Goal: Task Accomplishment & Management: Use online tool/utility

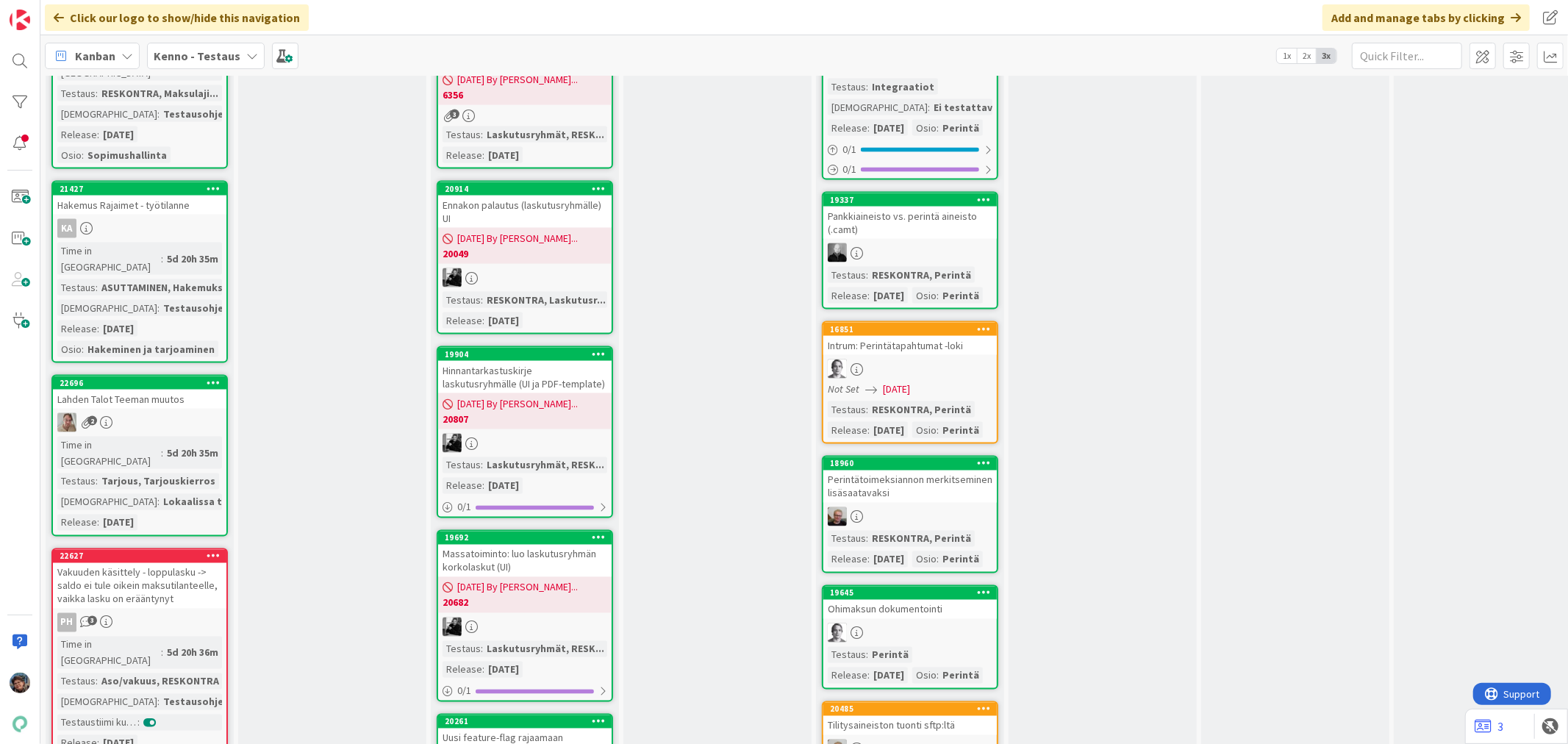
scroll to position [2041, 0]
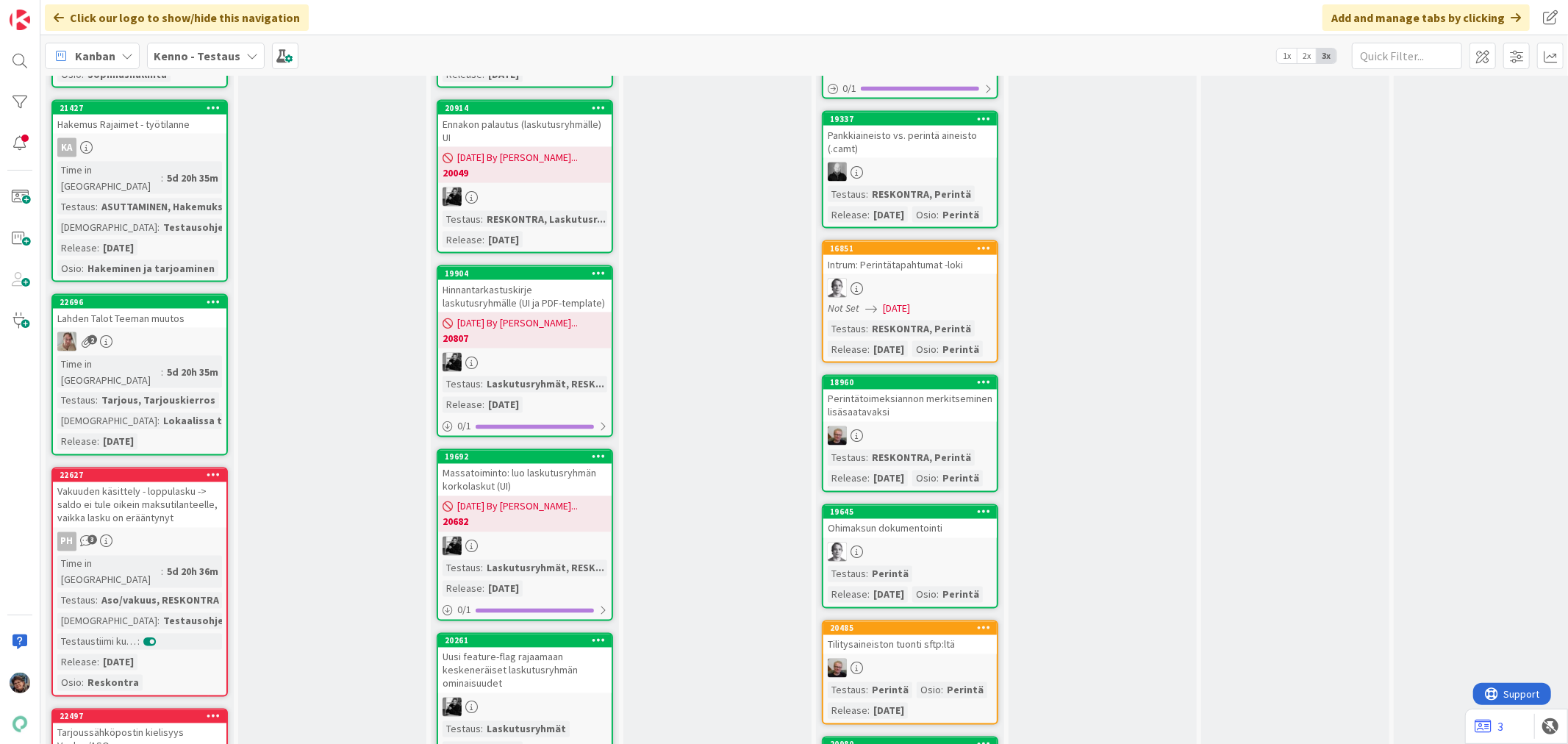
click at [177, 356] on div "Time in Column : 5d 20h 35m Testaus : Tarjous, Tarjouskierros Testaushuomiot : …" at bounding box center [139, 402] width 165 height 94
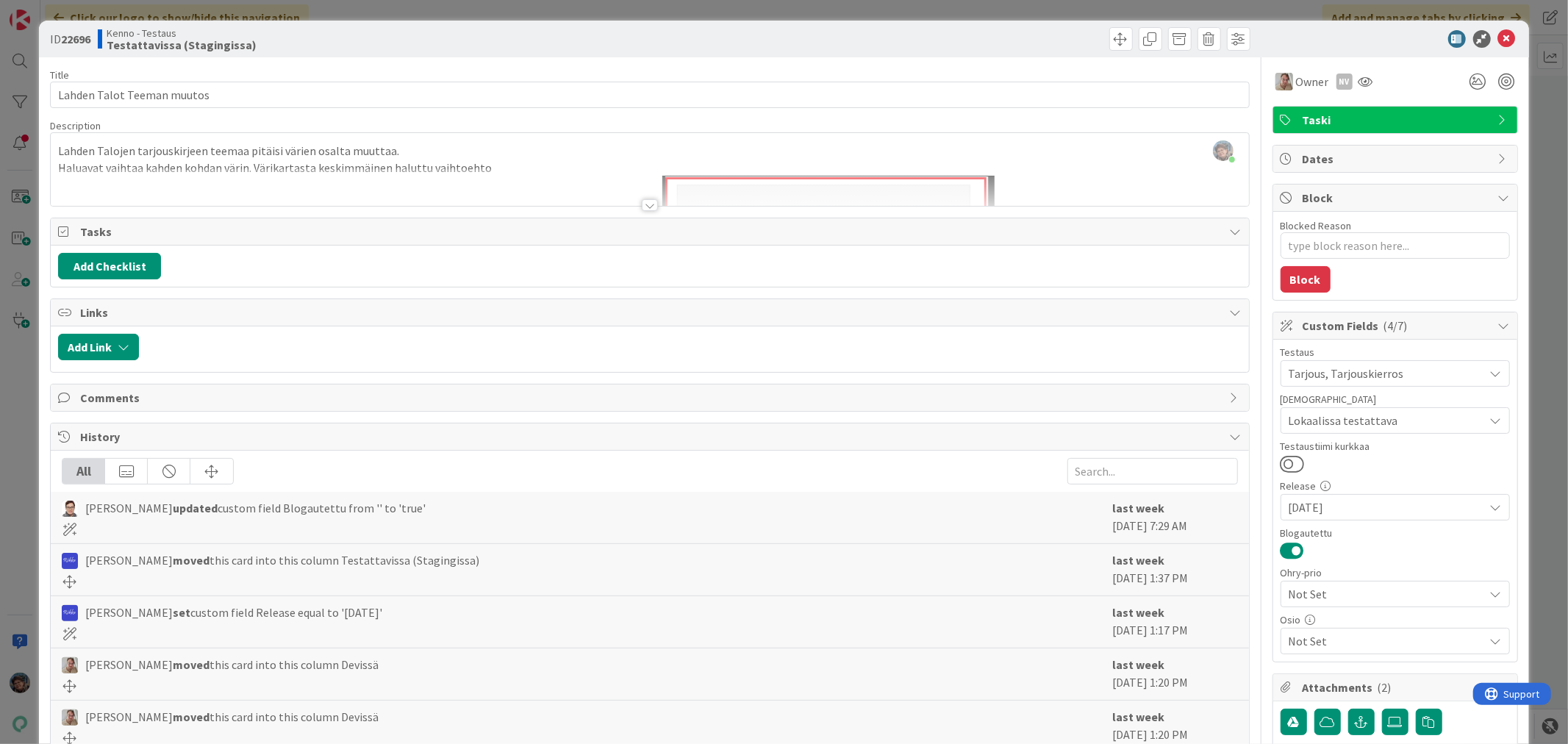
click at [642, 205] on div at bounding box center [650, 205] width 17 height 12
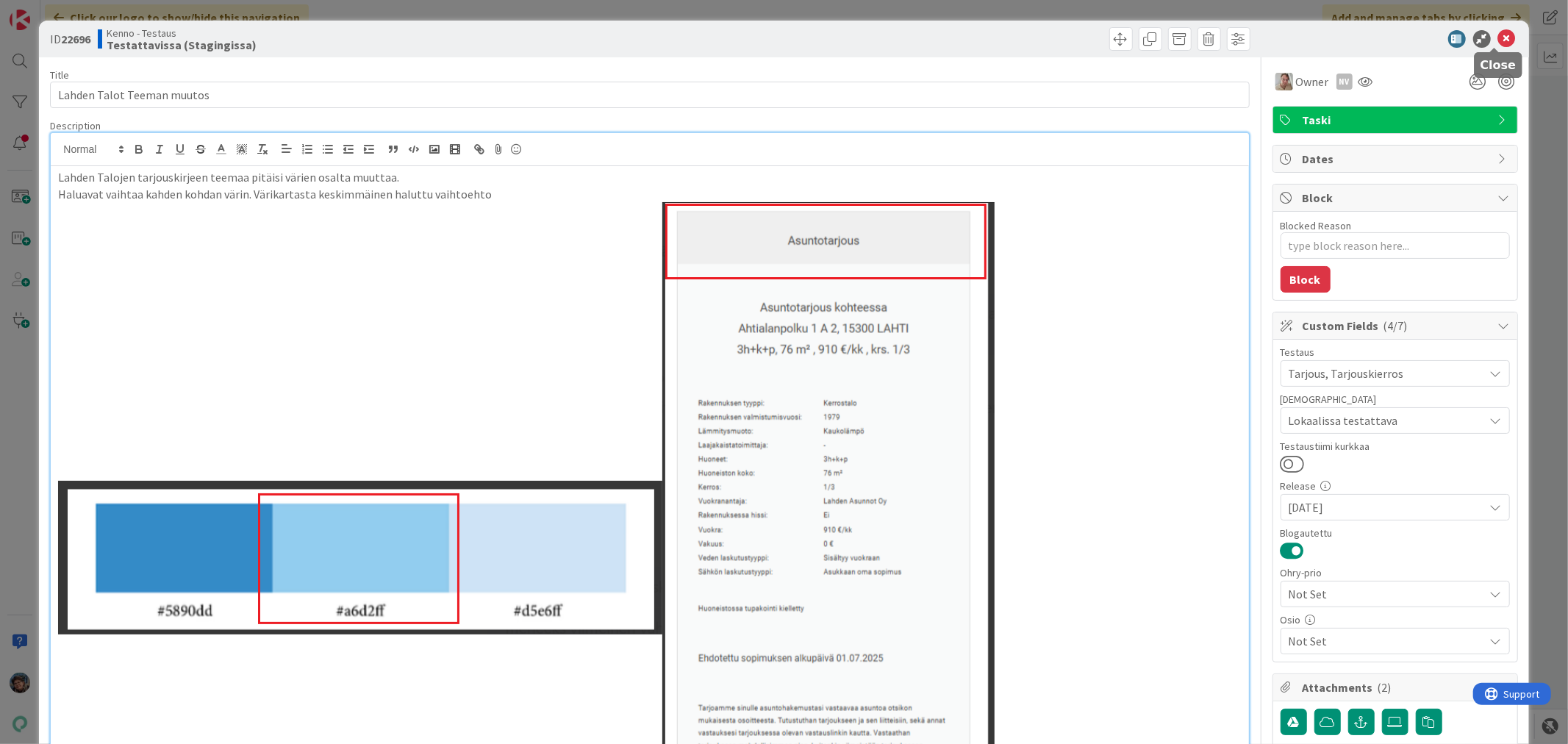
click at [1498, 37] on icon at bounding box center [1507, 39] width 17 height 17
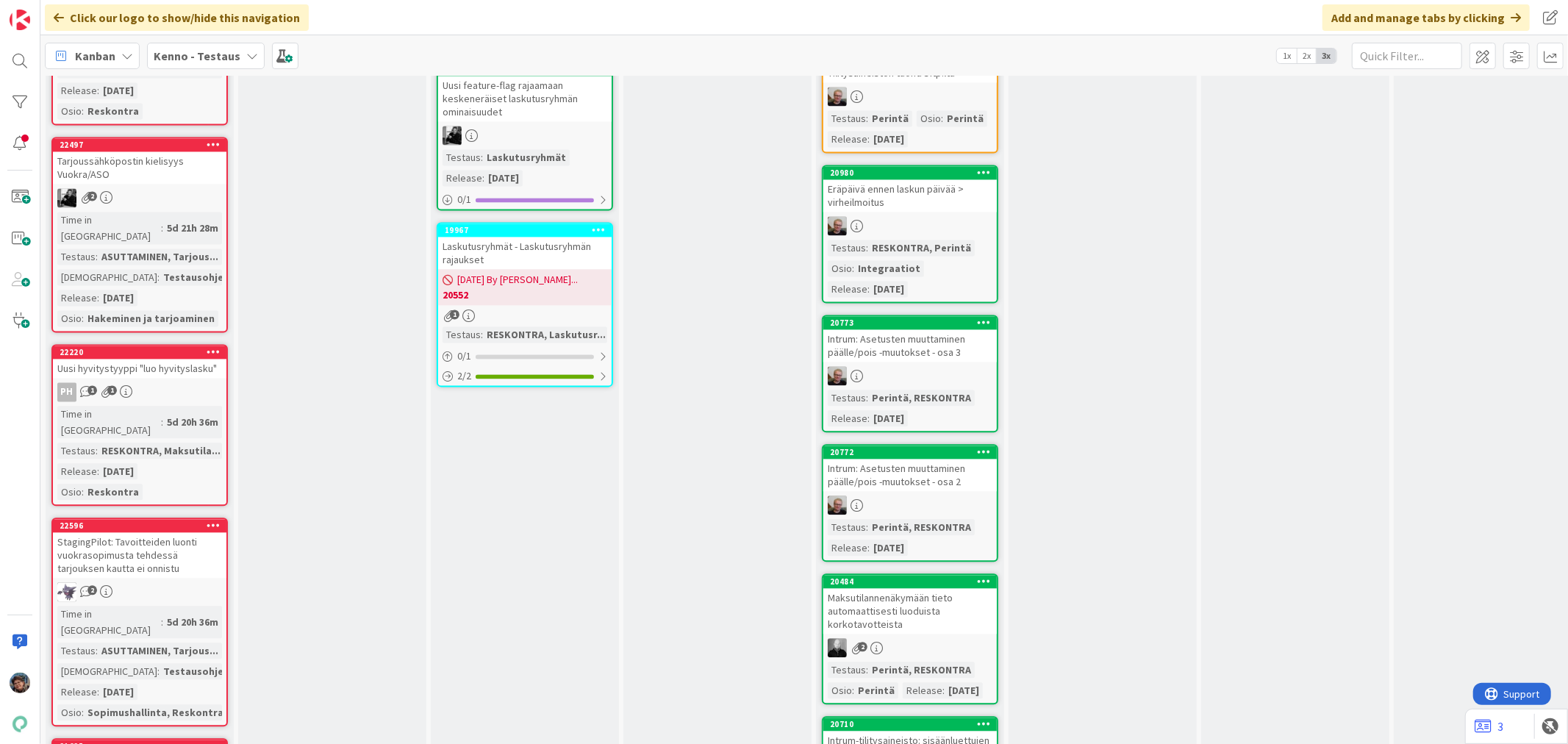
scroll to position [2367, 0]
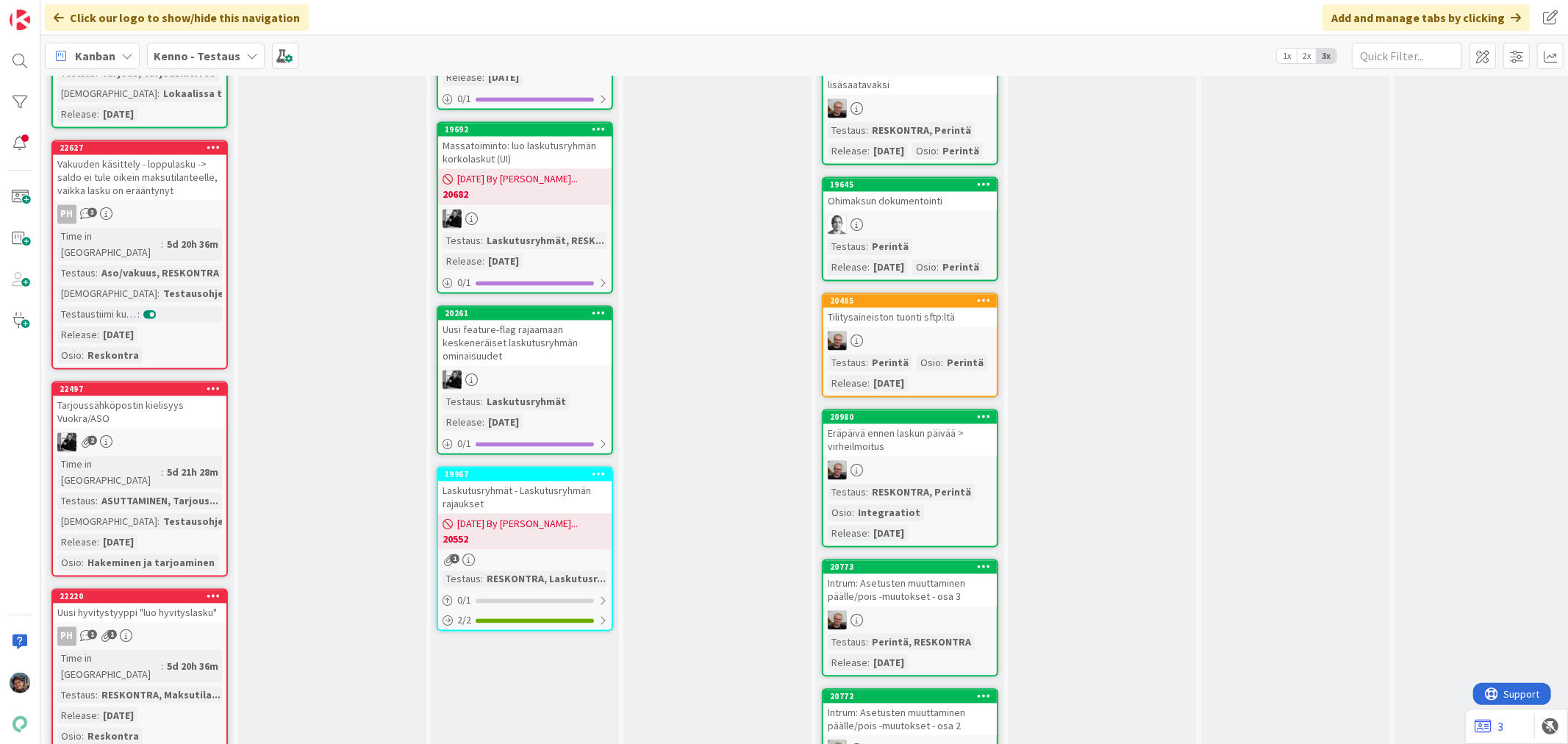
click at [166, 381] on link "22497 [GEOGRAPHIC_DATA] kielisyys Vuokra/ASO 2 Time in Column : 5d 21h 28m Test…" at bounding box center [139, 479] width 176 height 195
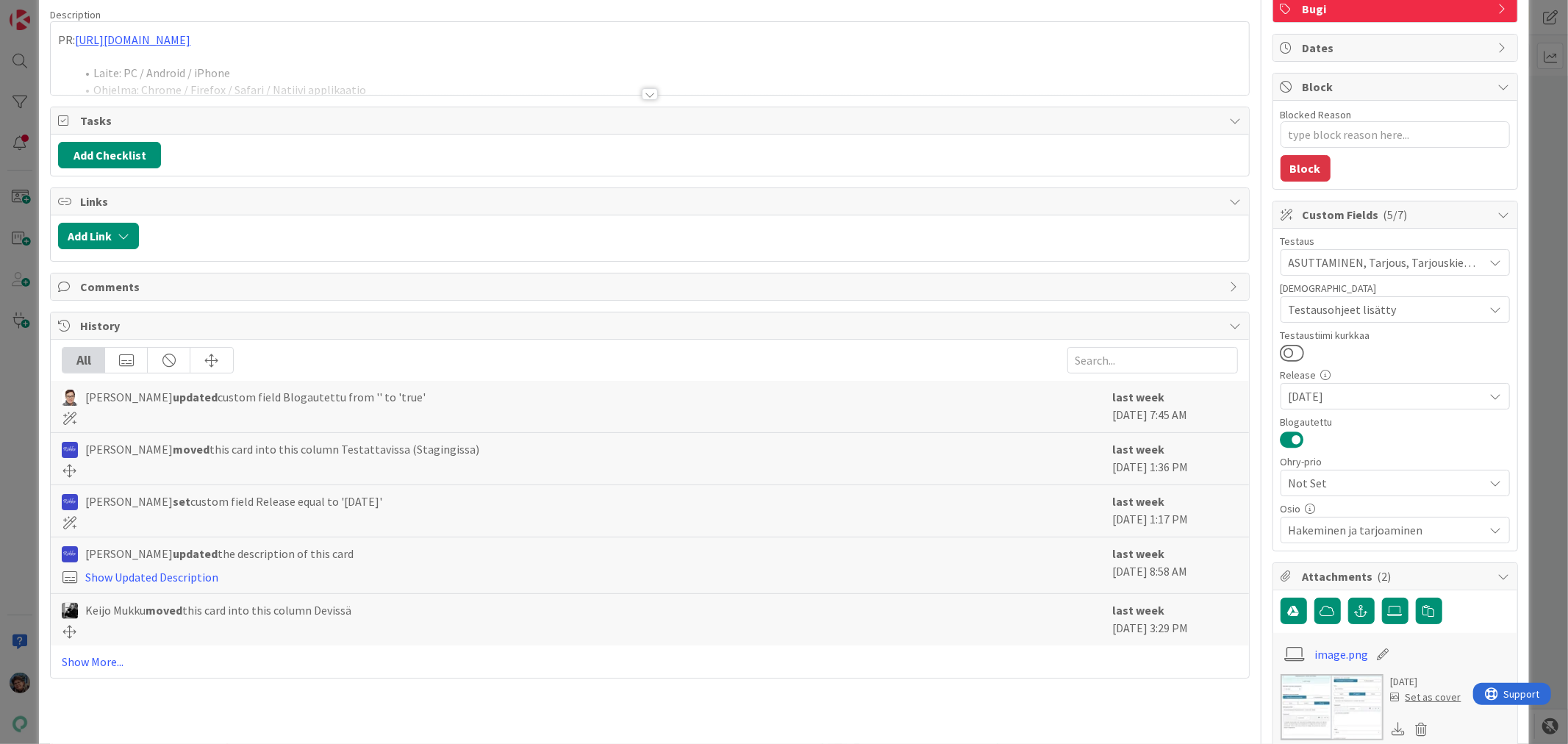
scroll to position [326, 0]
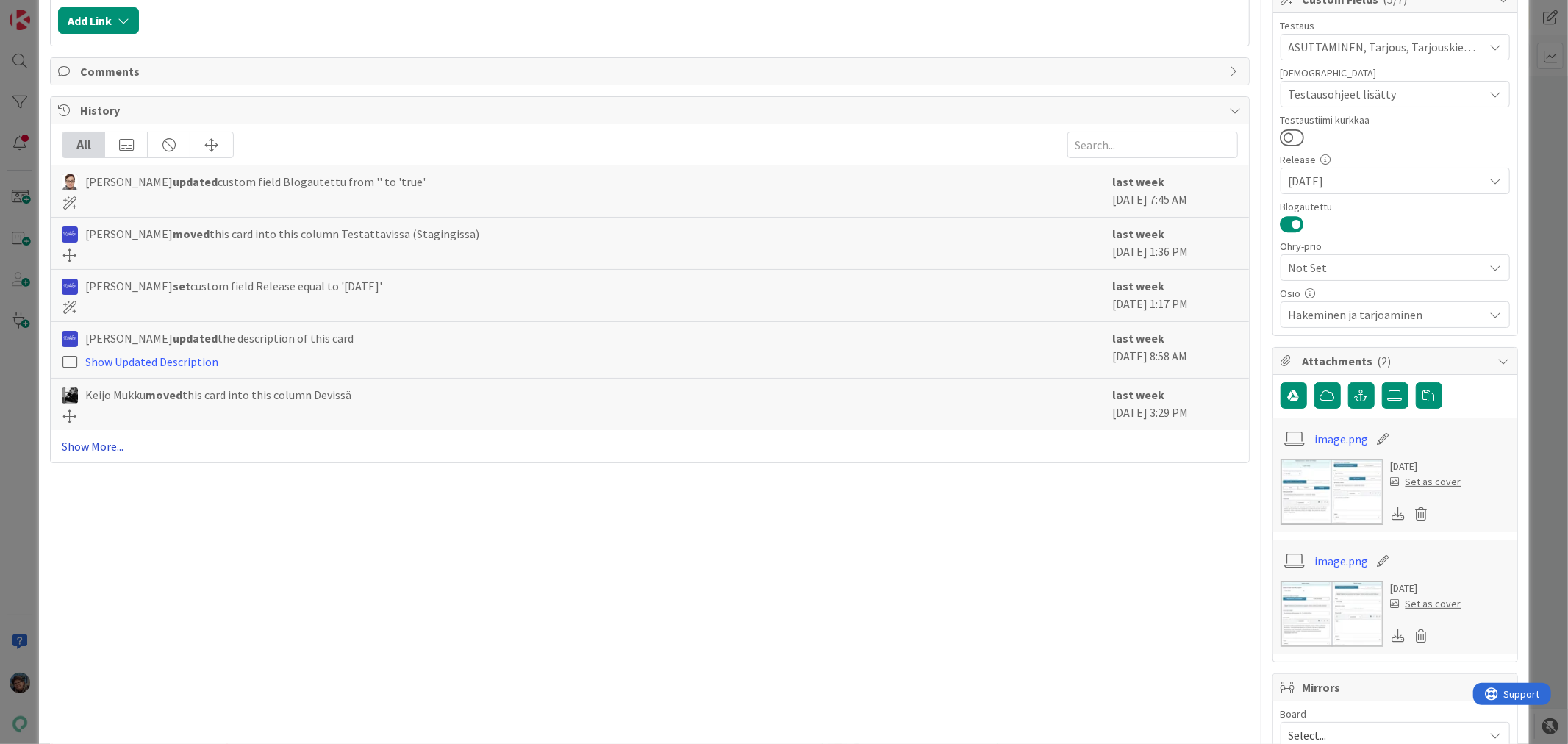
click at [113, 446] on link "Show More..." at bounding box center [649, 446] width 1175 height 17
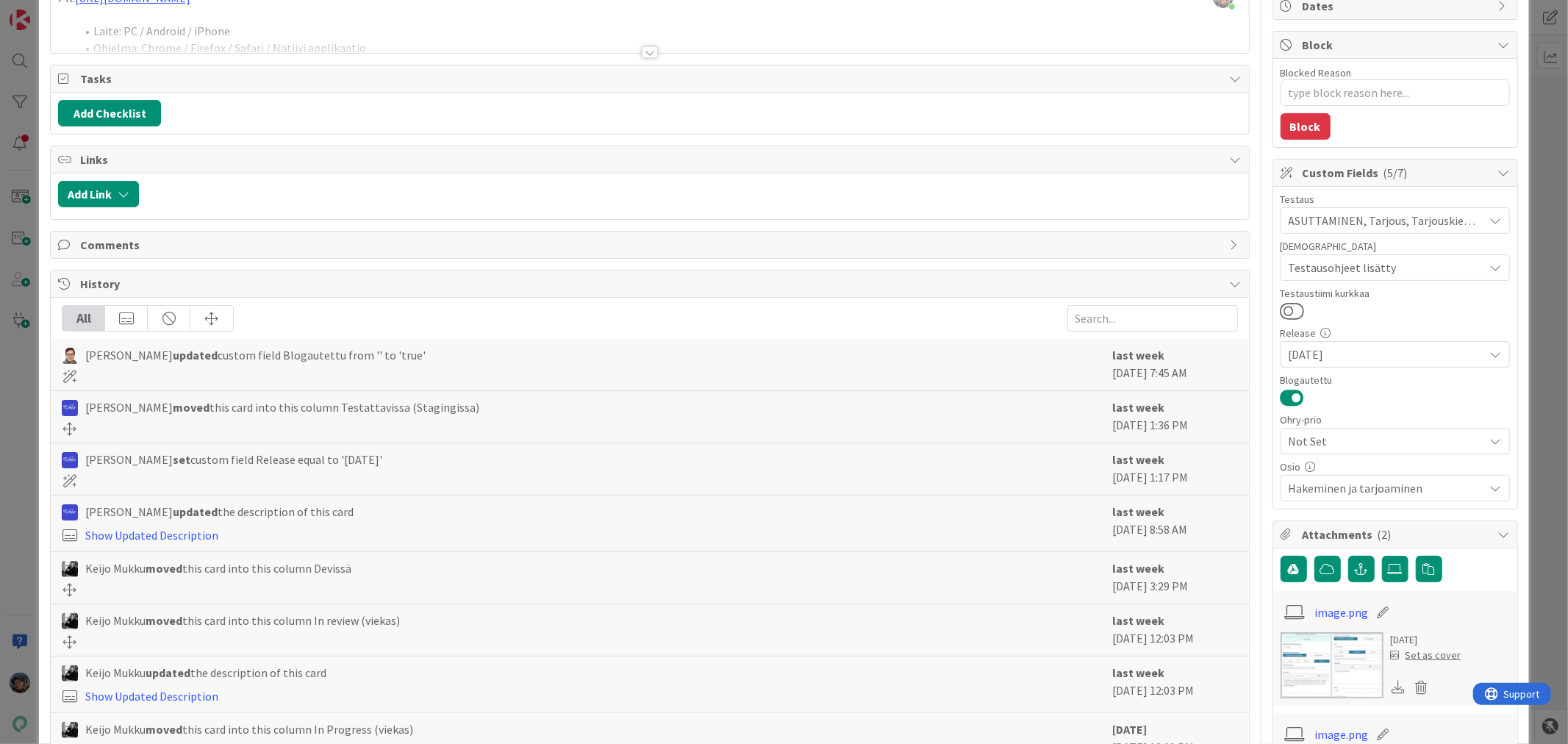
scroll to position [0, 0]
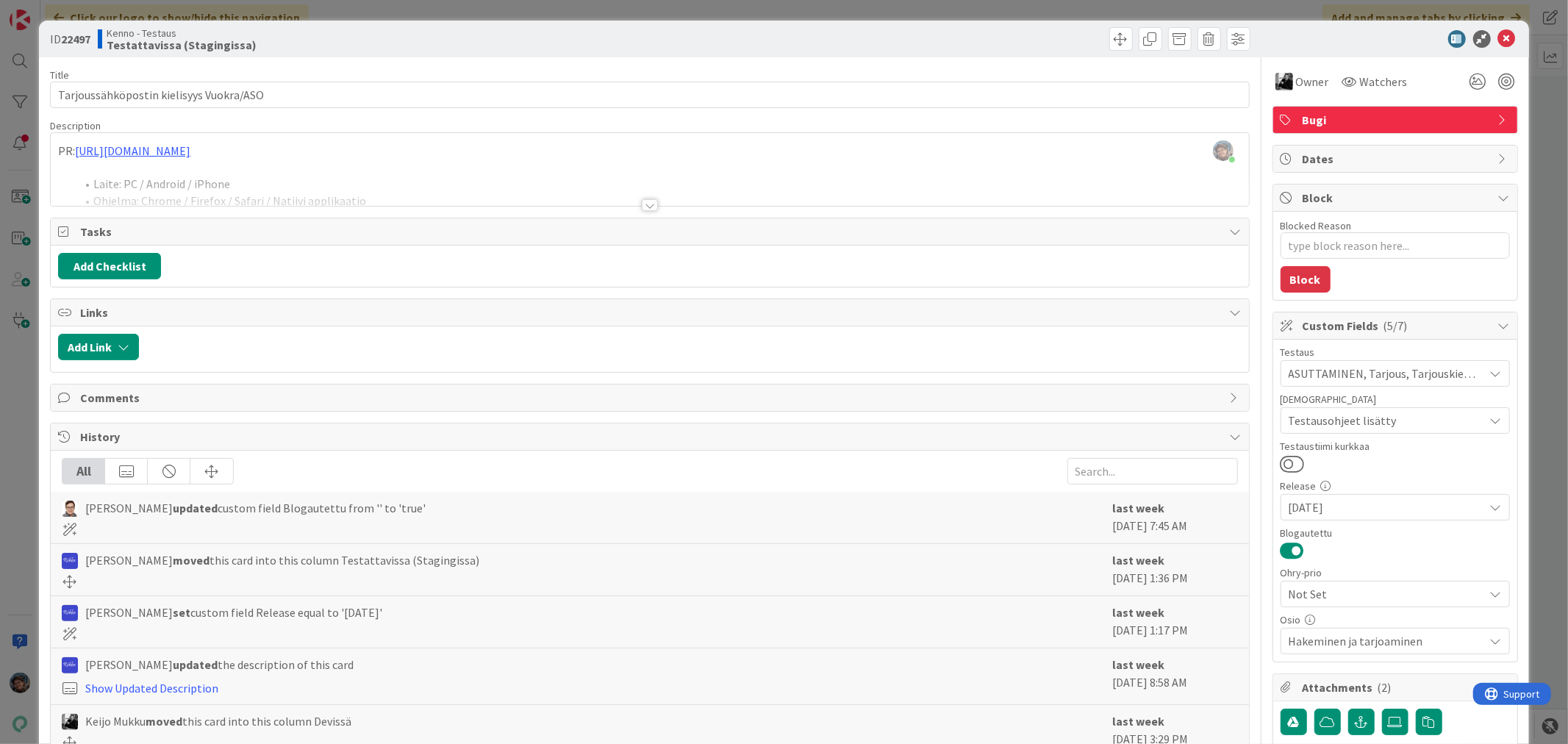
click at [647, 208] on div at bounding box center [650, 205] width 17 height 12
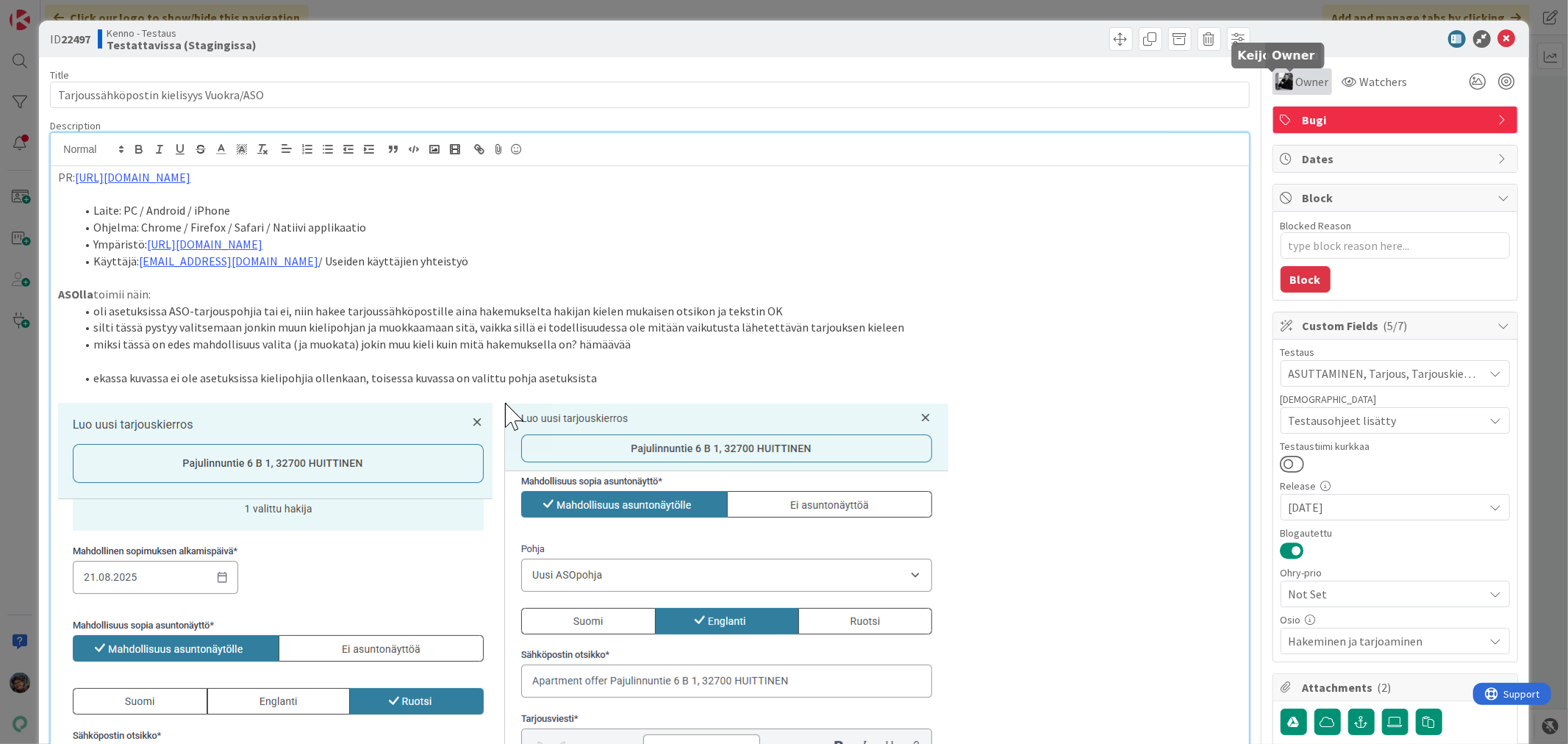
click at [1275, 86] on img at bounding box center [1284, 81] width 17 height 17
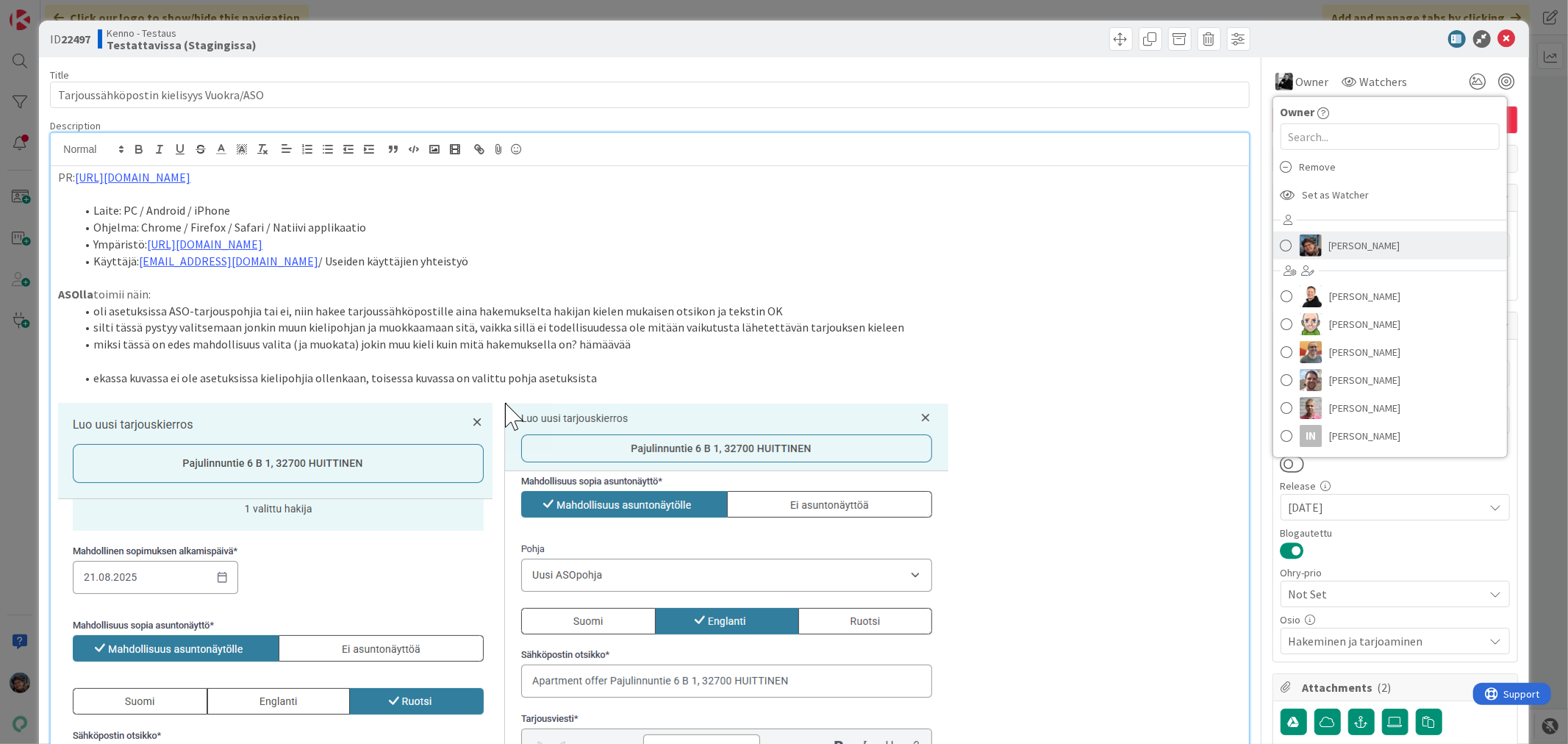
click at [1299, 241] on img at bounding box center [1310, 246] width 22 height 22
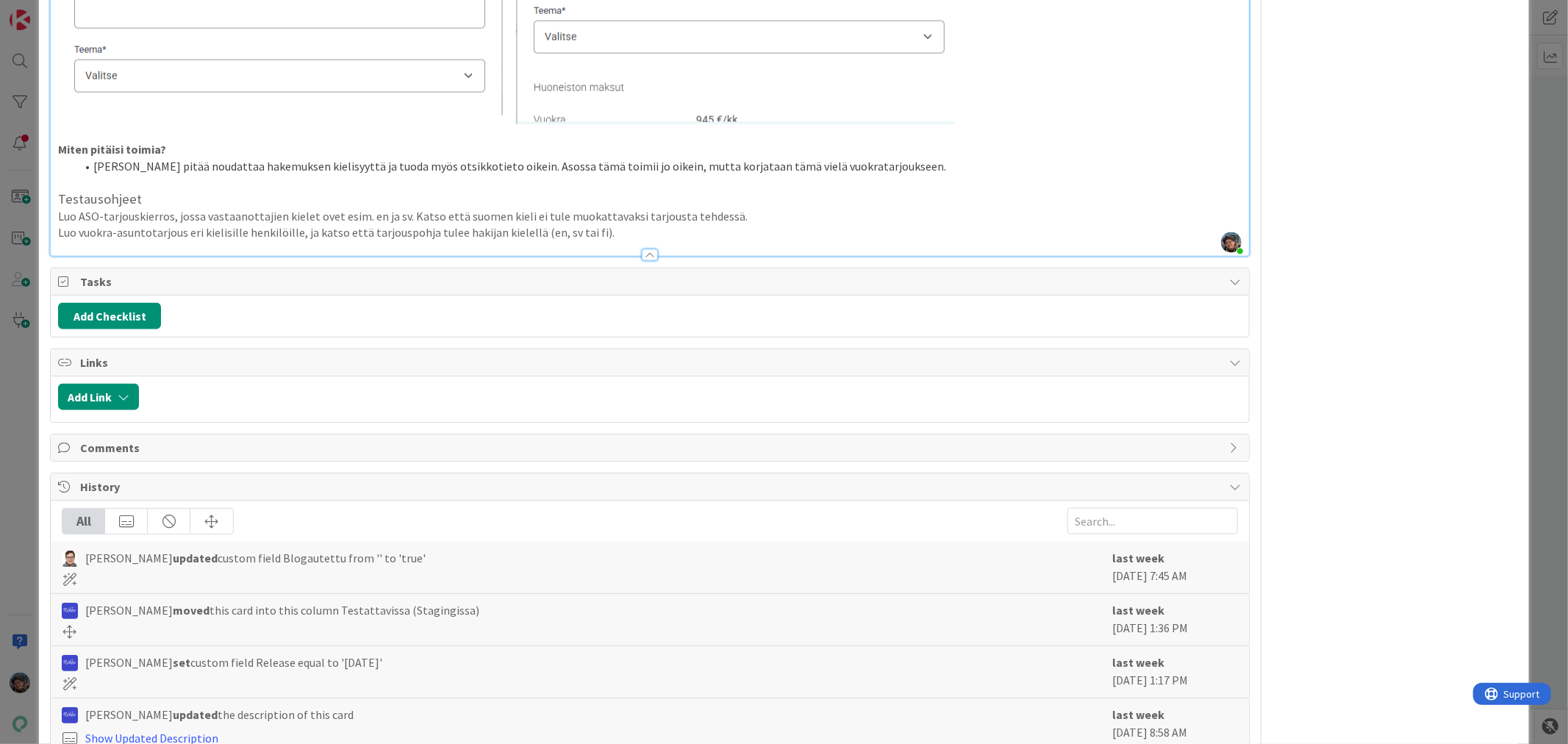
scroll to position [1633, 0]
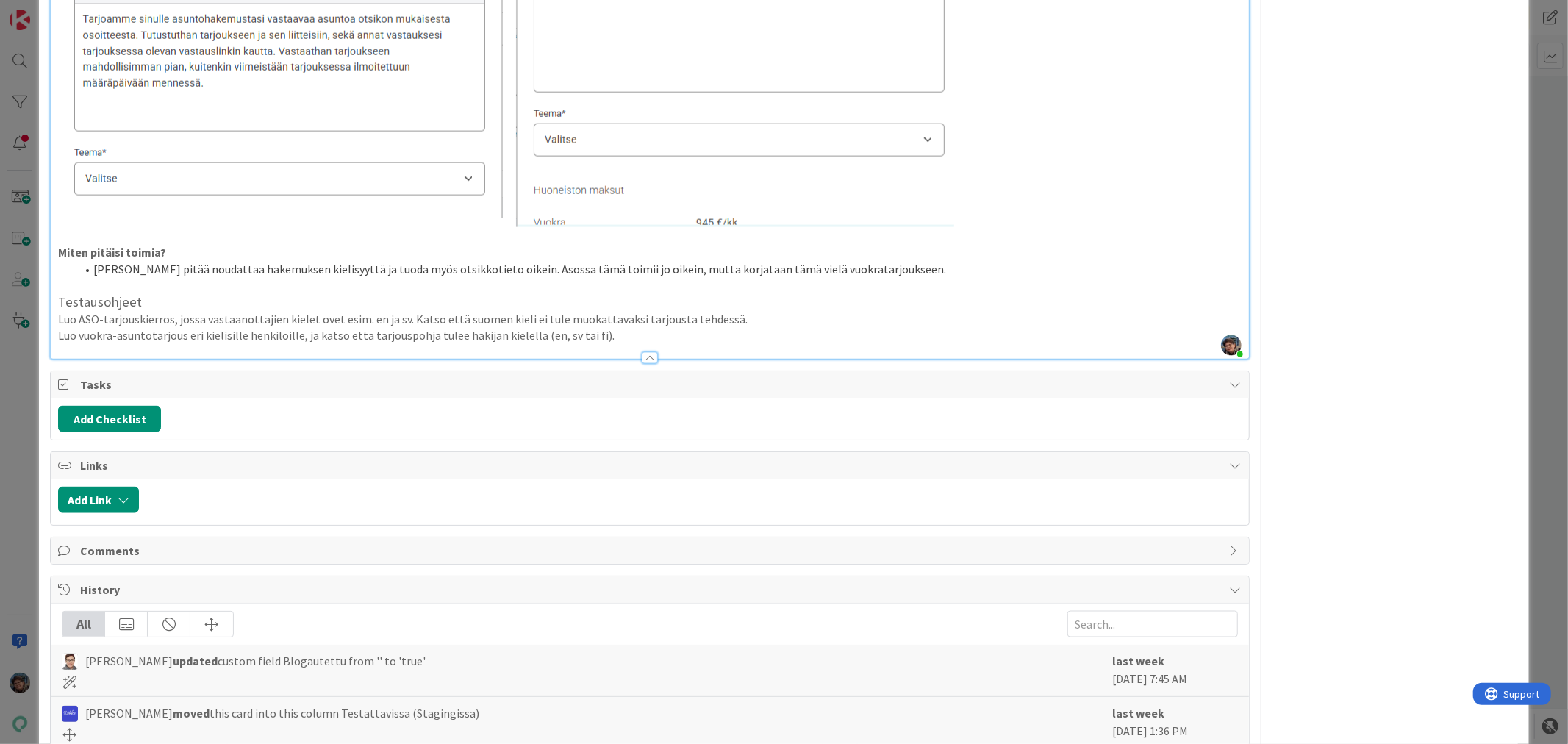
click at [694, 347] on div at bounding box center [649, 351] width 1197 height 16
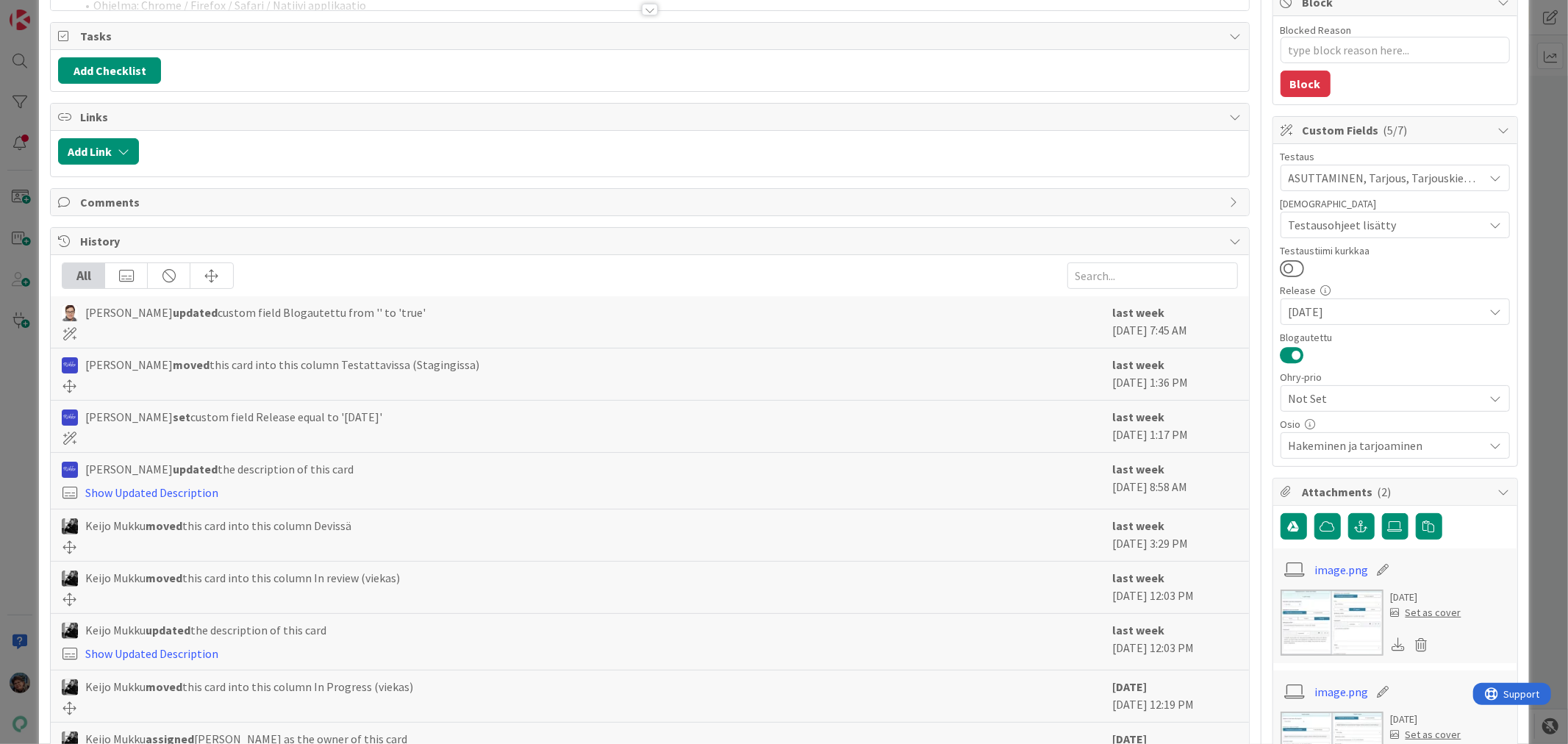
scroll to position [0, 0]
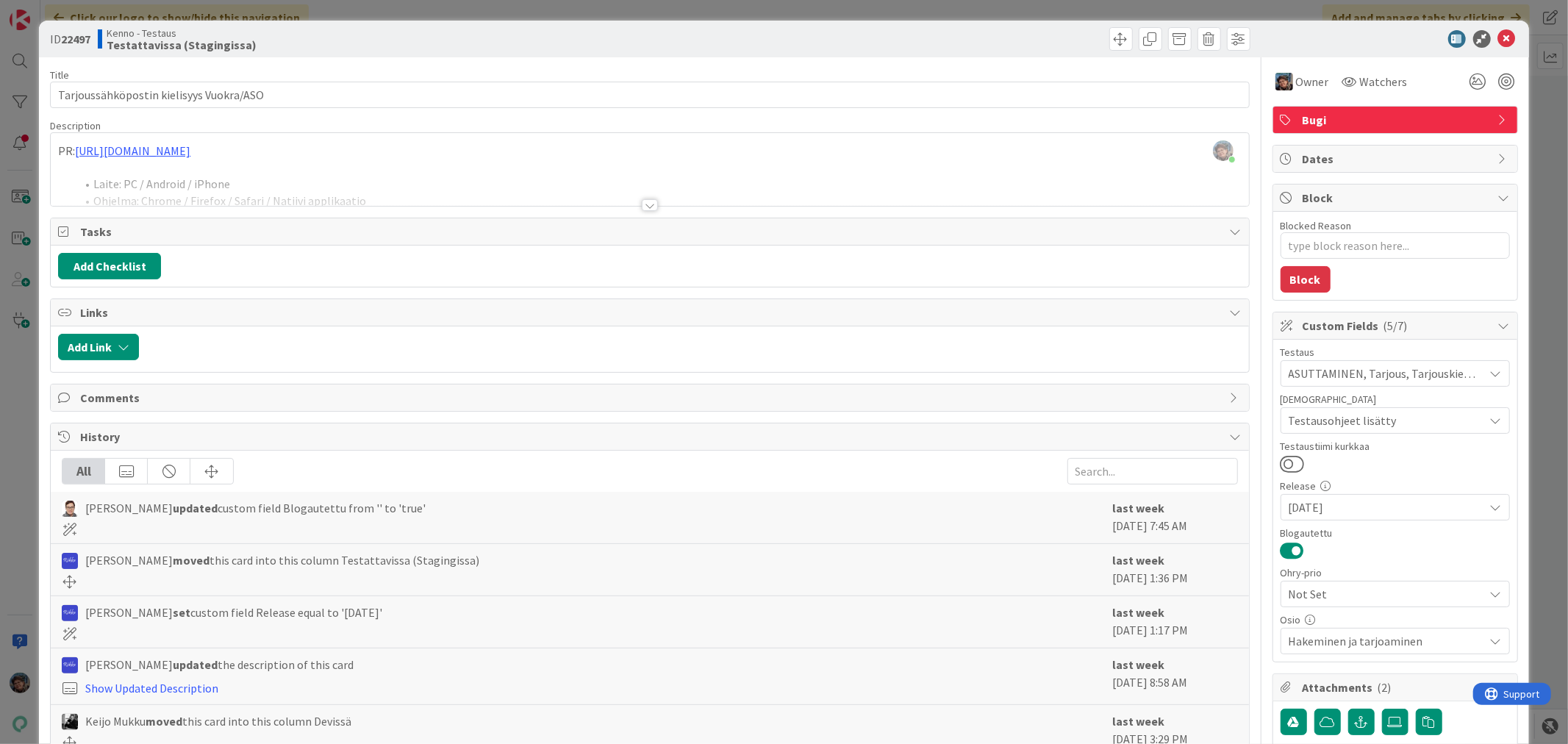
drag, startPoint x: 640, startPoint y: 206, endPoint x: 645, endPoint y: 221, distance: 15.8
click at [642, 206] on div at bounding box center [650, 205] width 17 height 12
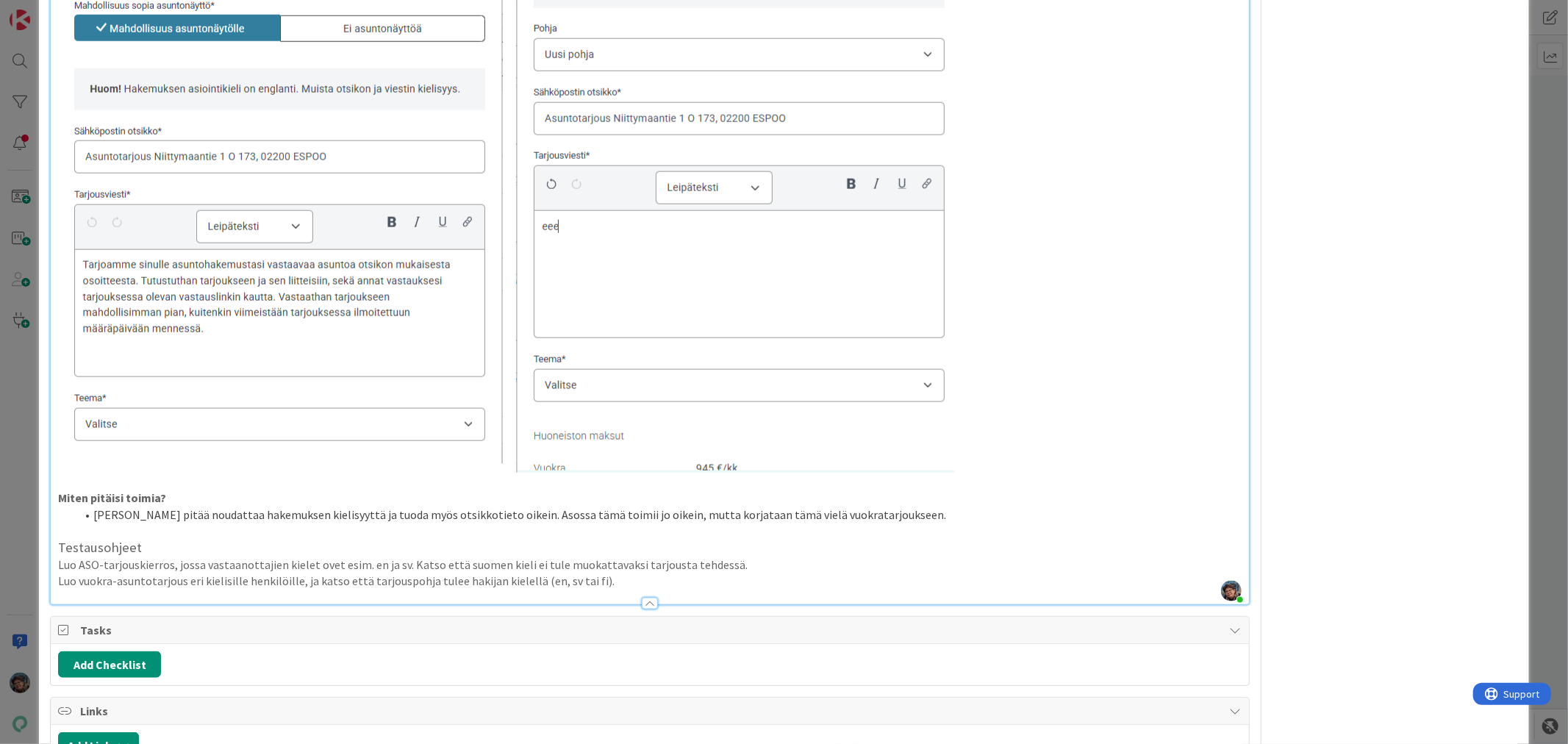
scroll to position [1715, 0]
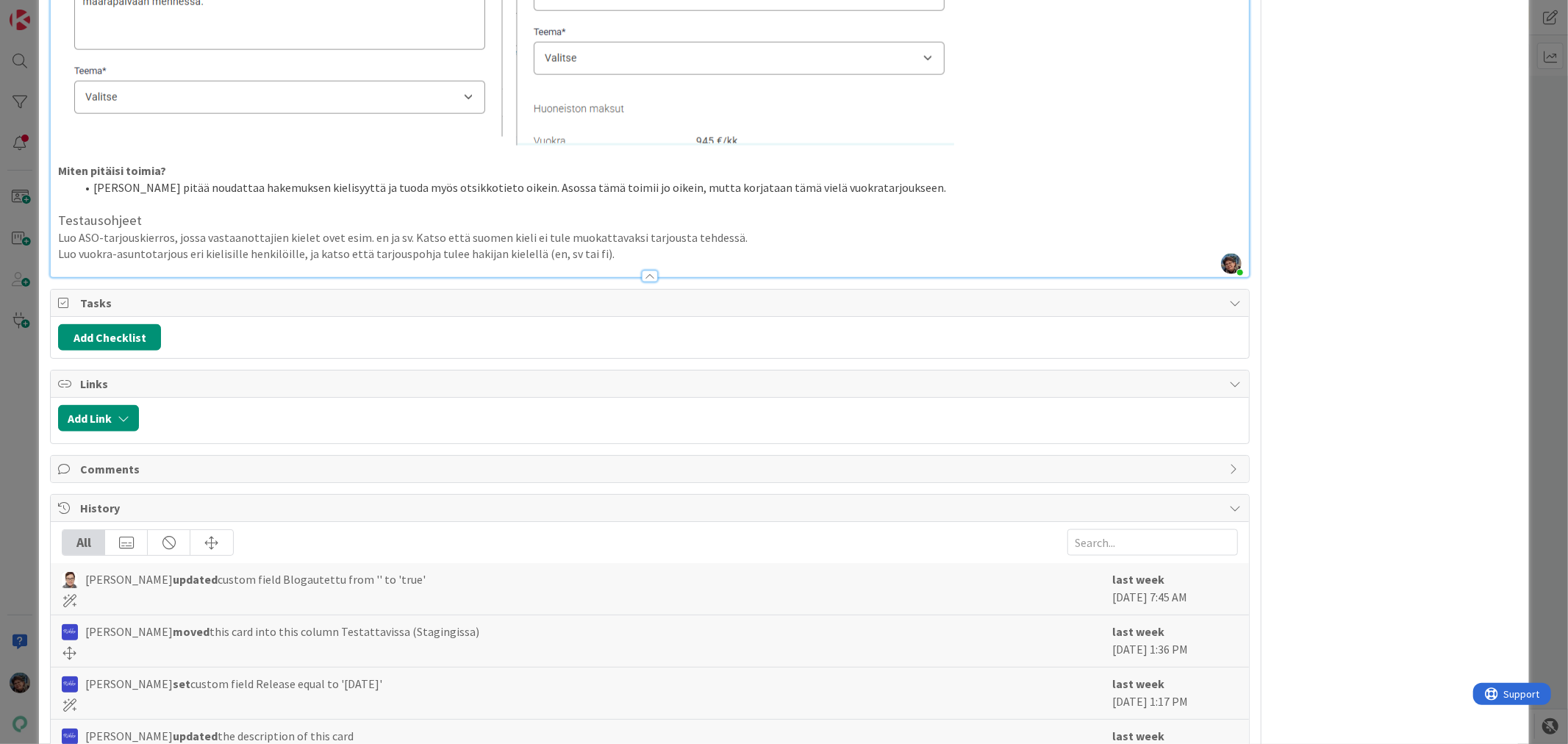
click at [606, 254] on p "Luo vuokra-asuntotarjous eri kielisille henkilöille, ja katso että tarjouspohja…" at bounding box center [650, 254] width 1183 height 17
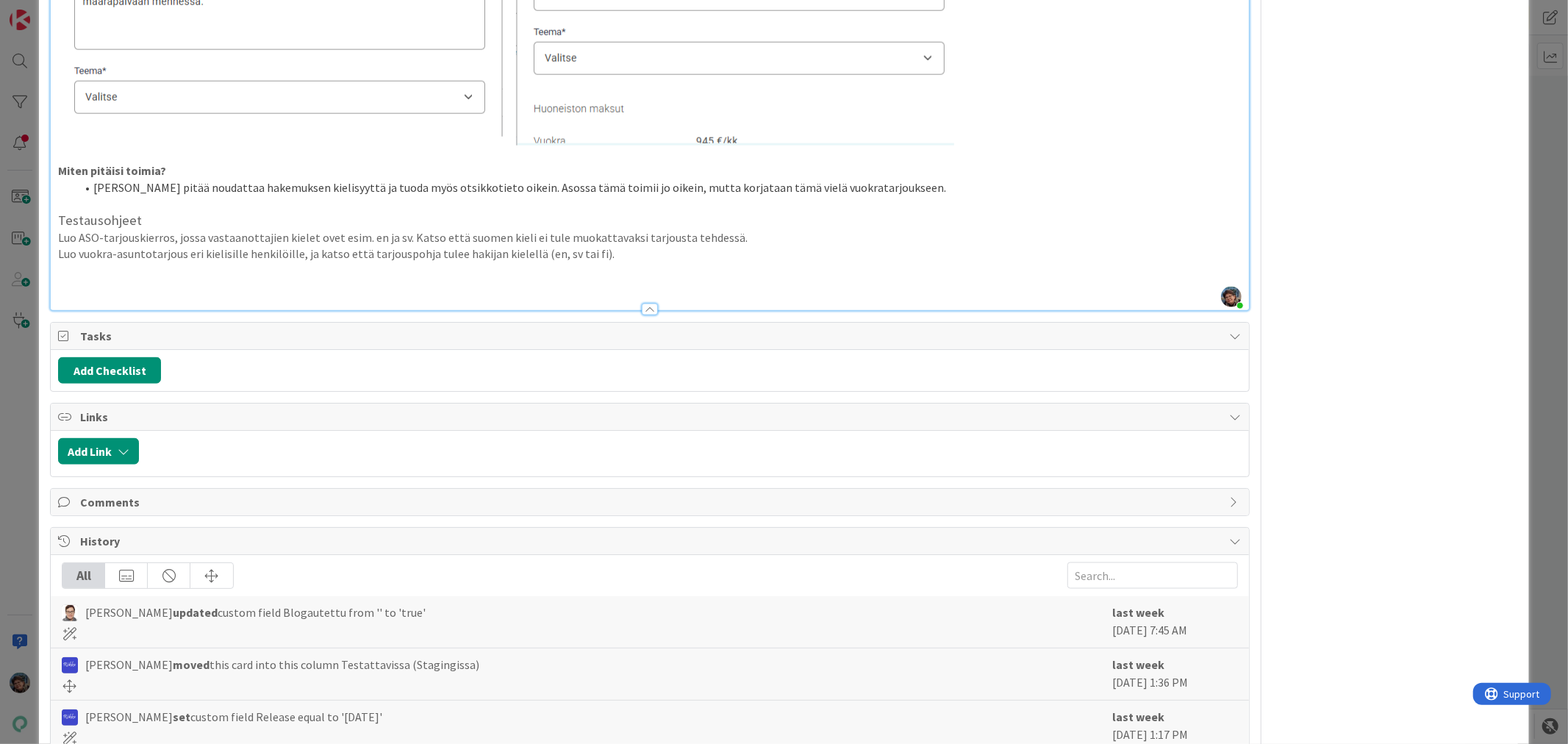
type textarea "x"
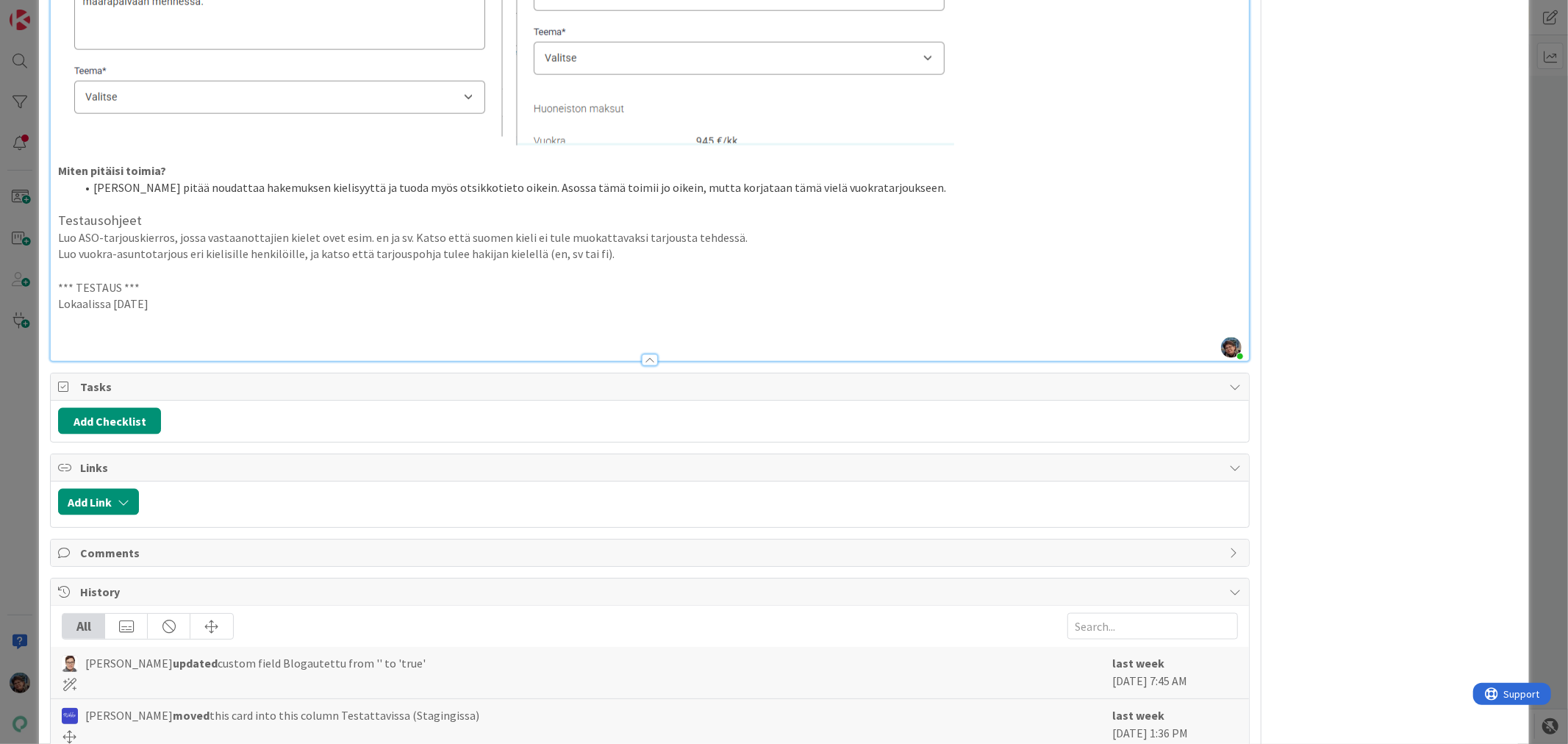
drag, startPoint x: 169, startPoint y: 302, endPoint x: 43, endPoint y: 281, distance: 127.7
click at [43, 281] on div "ID 22497 Kenno - Testaus Testattavissa (Stagingissa) Title 39 / 128 Tarjoussähk…" at bounding box center [783, 195] width 1489 height 3778
click at [64, 326] on p at bounding box center [650, 320] width 1183 height 17
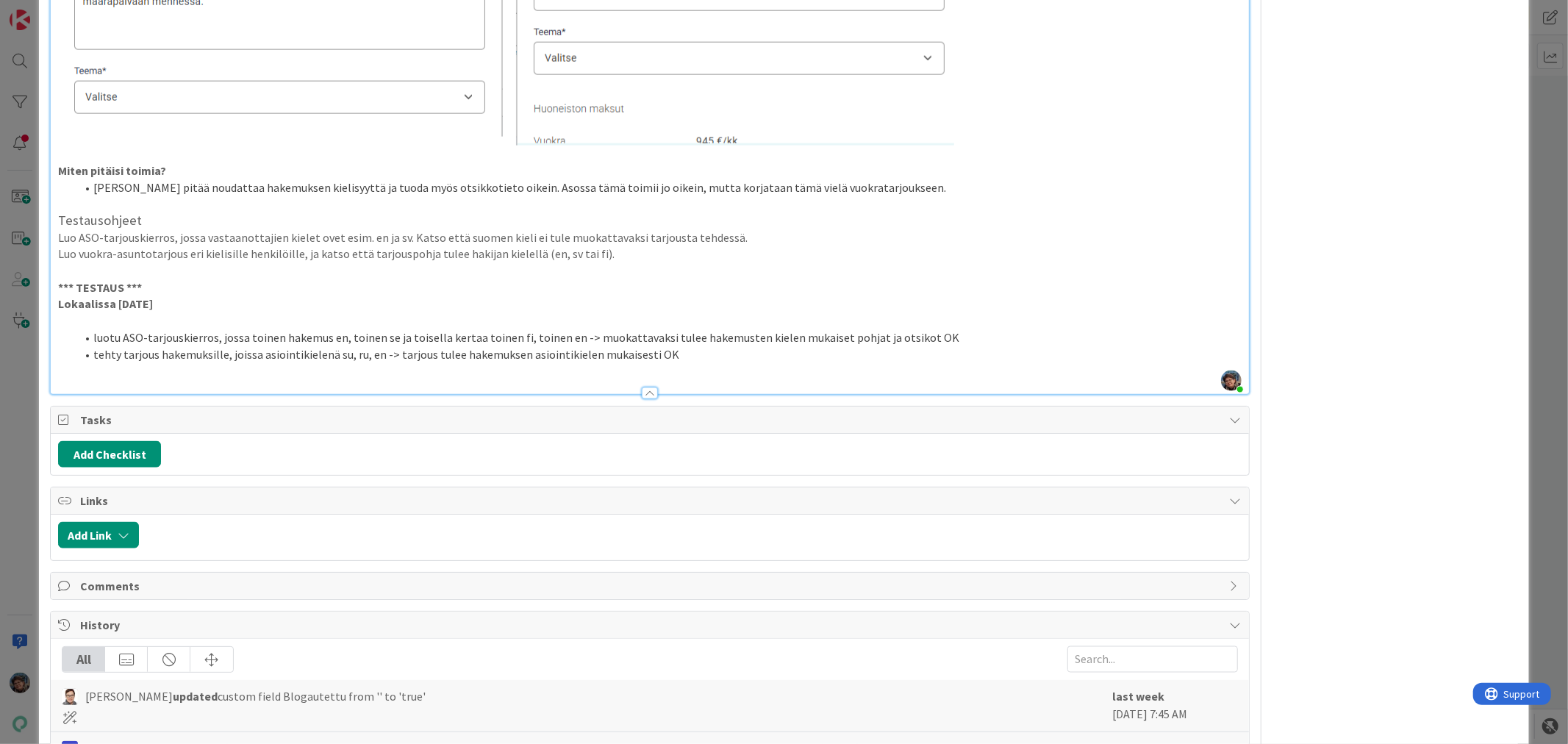
click at [426, 351] on li "tehty tarjous hakemuksille, joissa asiointikielenä su, ru, en -> tarjous tulee …" at bounding box center [658, 354] width 1165 height 17
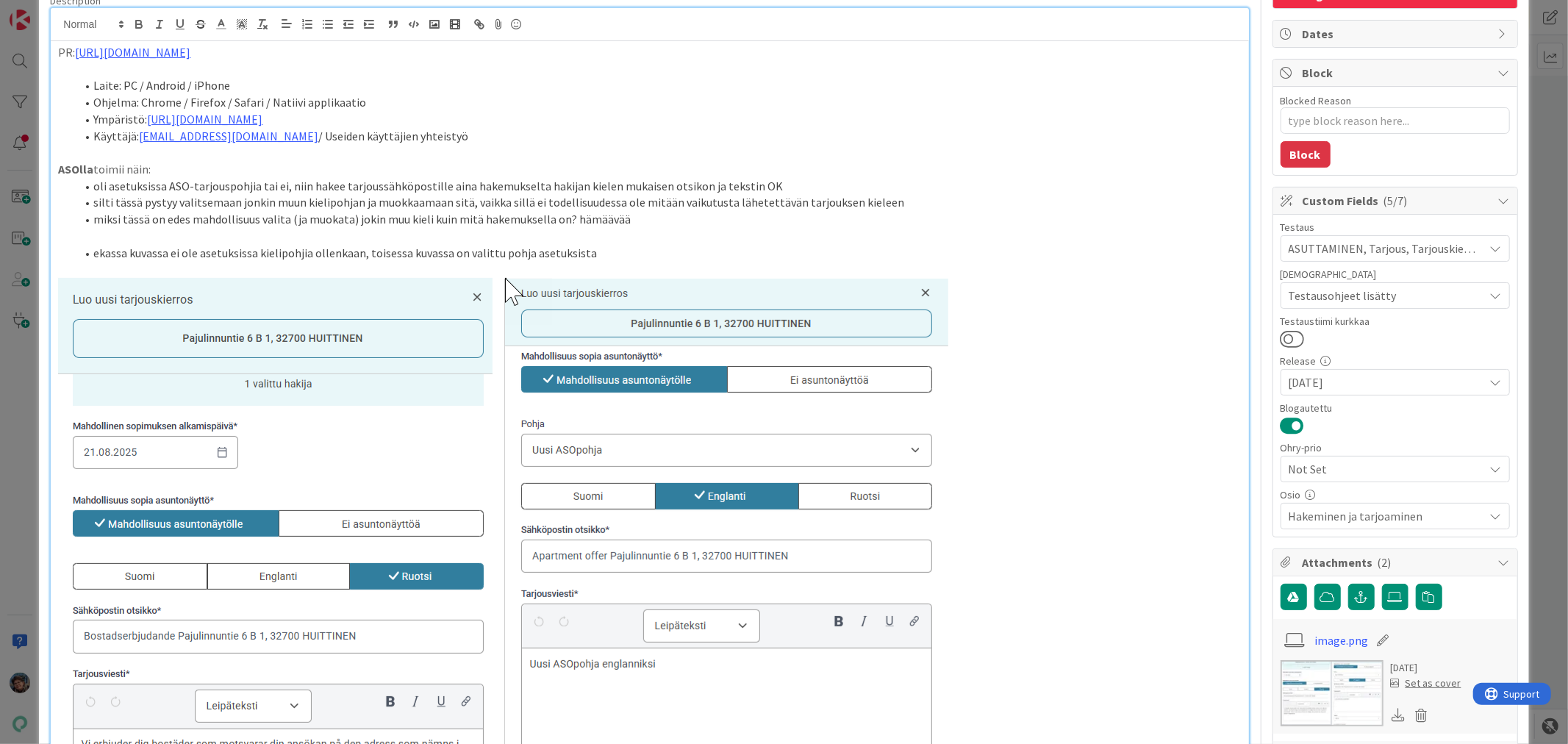
scroll to position [0, 0]
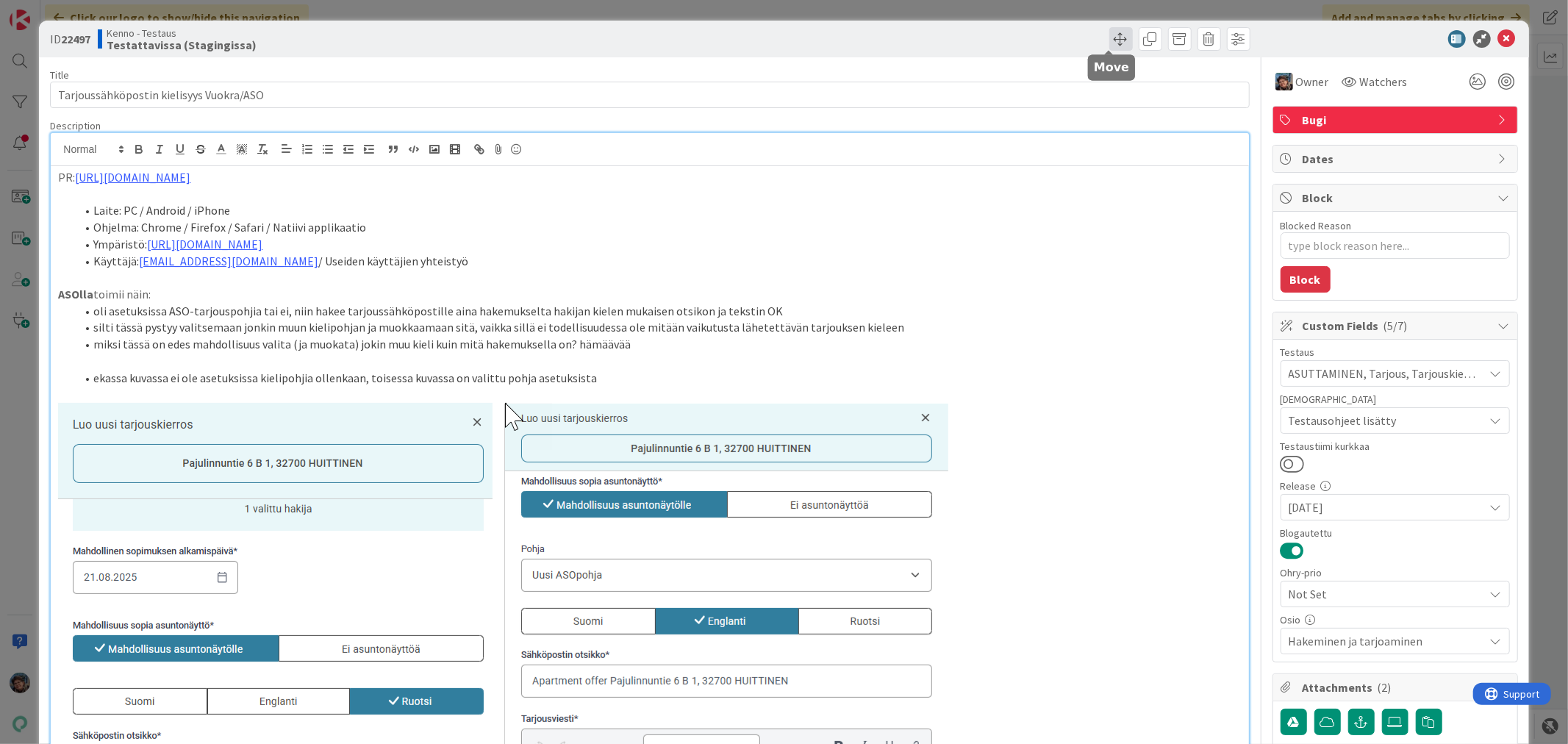
drag, startPoint x: 1110, startPoint y: 35, endPoint x: 1116, endPoint y: 46, distance: 12.5
click at [1110, 35] on span at bounding box center [1121, 39] width 24 height 24
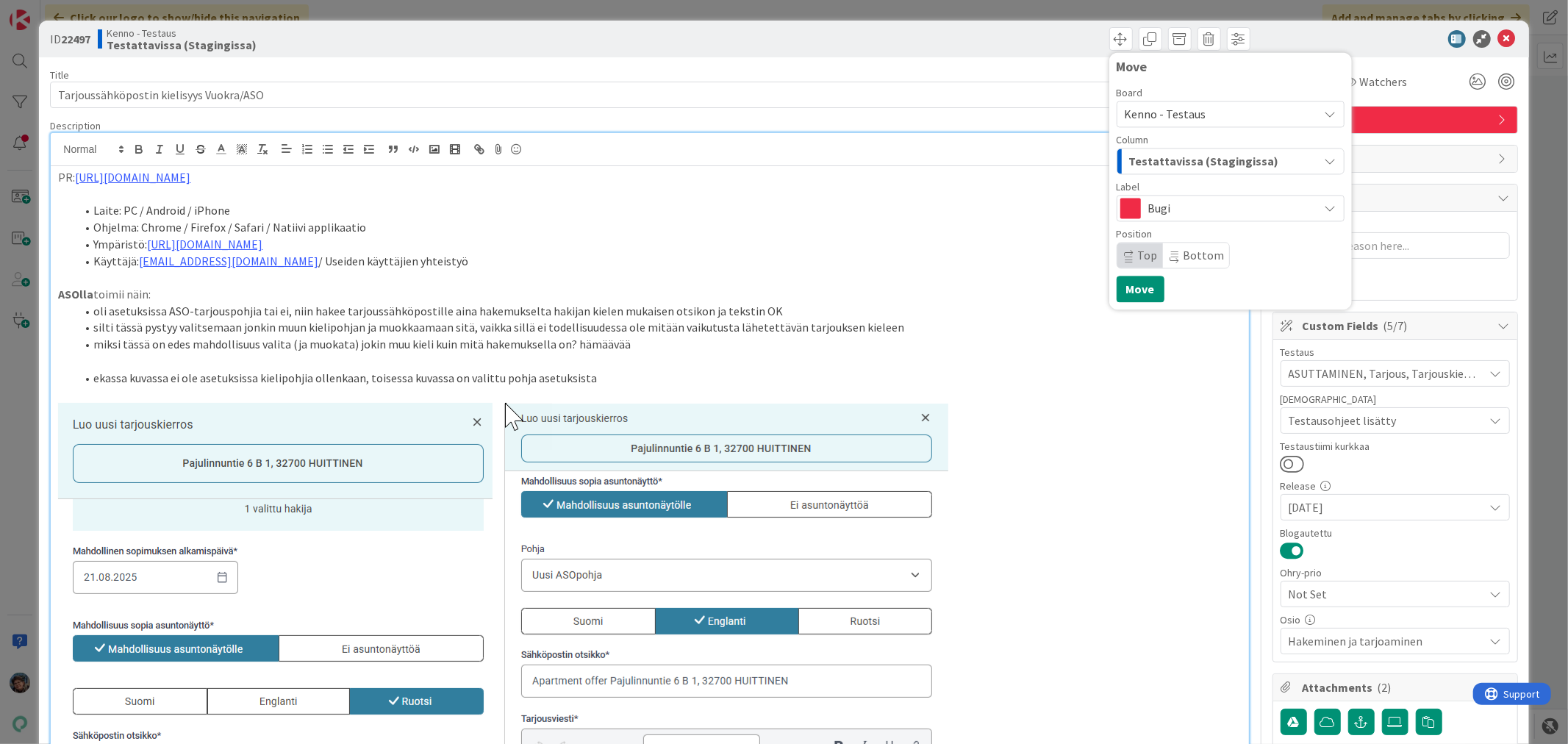
click at [1171, 156] on span "Testattavissa (Stagingissa)" at bounding box center [1204, 161] width 150 height 19
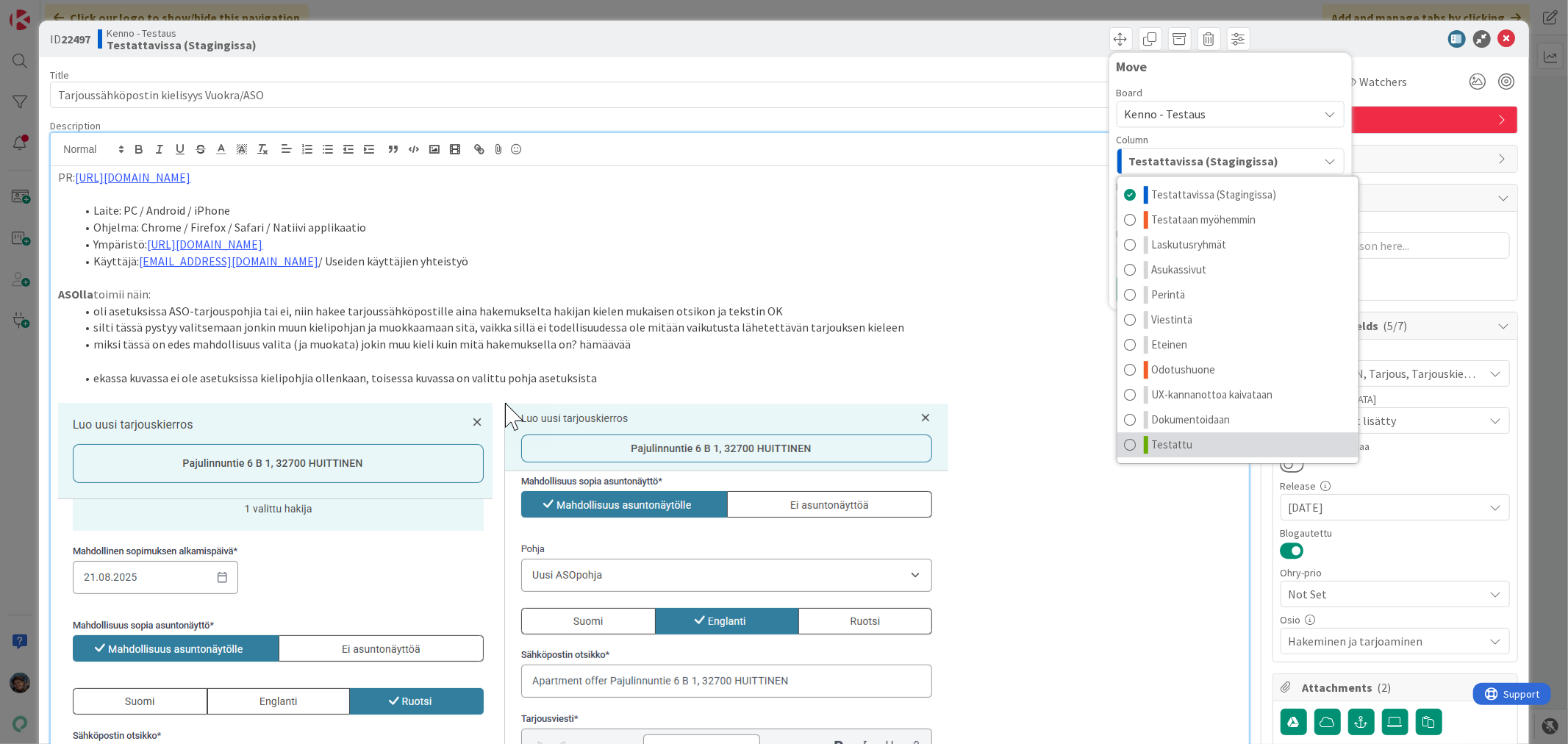
click at [1160, 437] on span "Testattu" at bounding box center [1173, 444] width 41 height 17
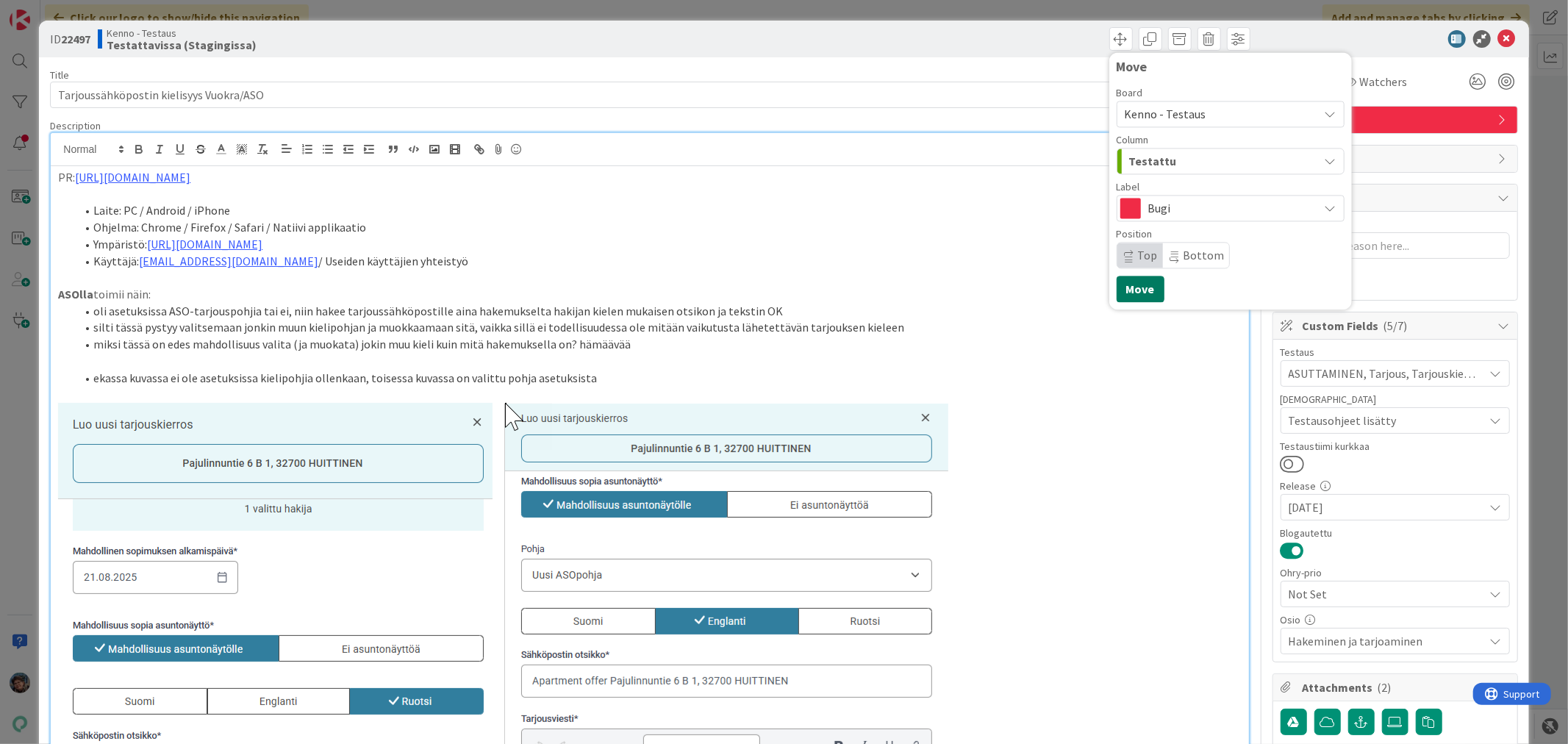
click at [1135, 289] on button "Move" at bounding box center [1140, 289] width 48 height 27
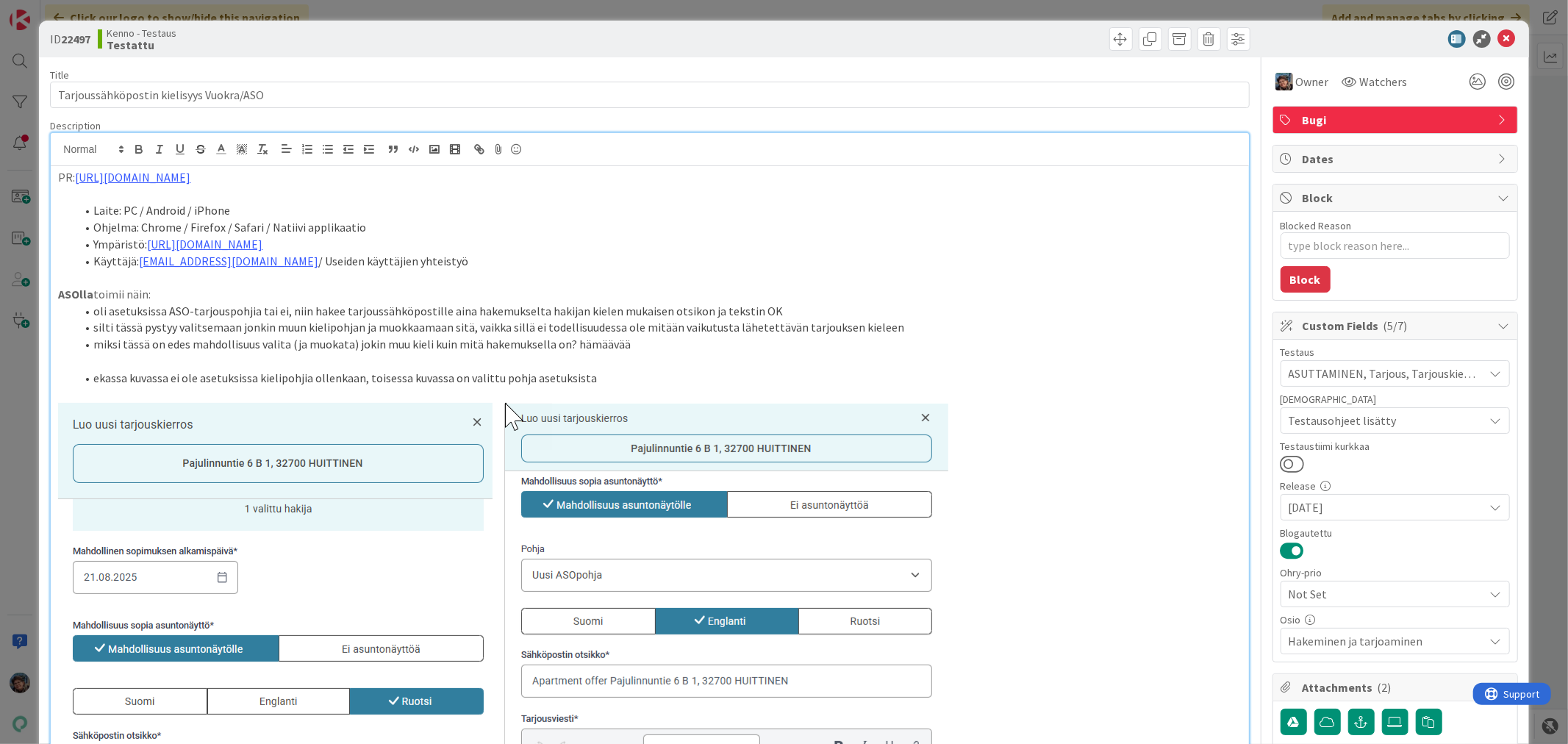
type textarea "x"
click at [1498, 38] on icon at bounding box center [1507, 39] width 17 height 17
